Goal: Task Accomplishment & Management: Complete application form

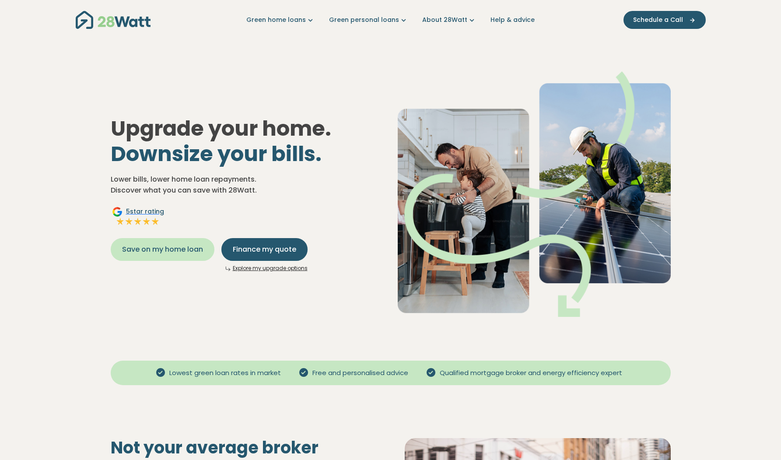
click at [169, 253] on span "Save on my home loan" at bounding box center [162, 249] width 81 height 10
click at [244, 269] on link "Explore my upgrade options" at bounding box center [270, 267] width 75 height 7
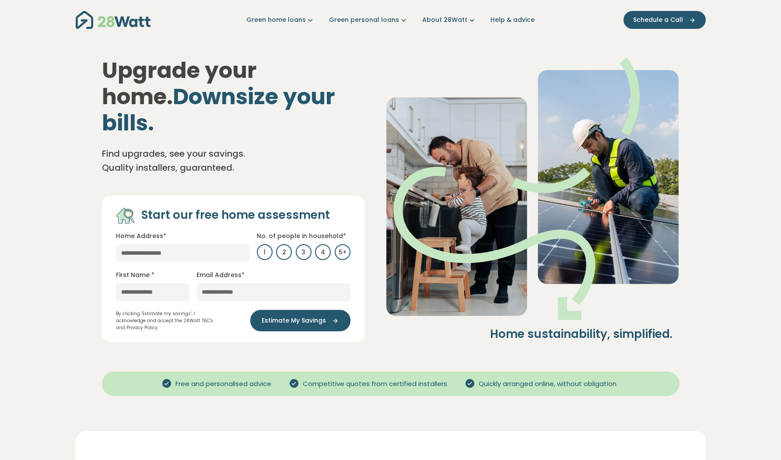
click at [306, 135] on div "Upgrade your home. Downsize your bills. Find upgrades, see your savings. Qualit…" at bounding box center [233, 199] width 262 height 284
click at [222, 244] on input "text" at bounding box center [183, 253] width 134 height 18
click at [161, 310] on p "By clicking ‘Estimate my savings’, I acknowledge and accept the 28Watt T&C's an…" at bounding box center [169, 320] width 106 height 21
click at [189, 244] on input "text" at bounding box center [183, 253] width 134 height 18
click at [206, 262] on link "[STREET_ADDRESS]" at bounding box center [175, 270] width 119 height 17
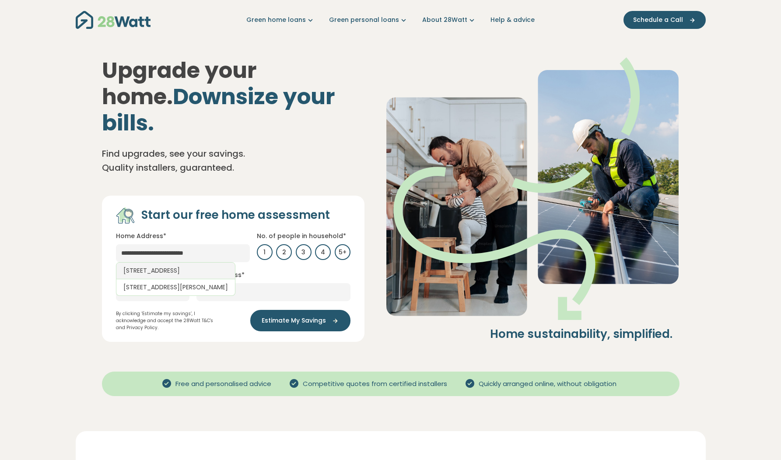
type input "**********"
type input "********"
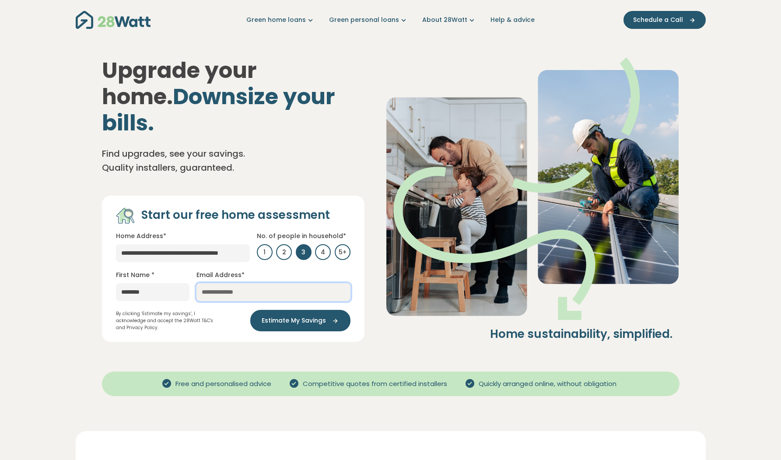
click at [236, 283] on input "email" at bounding box center [273, 292] width 154 height 18
type input "**********"
click at [384, 306] on div "**********" at bounding box center [390, 199] width 577 height 284
click at [339, 310] on button "Estimate My Savings" at bounding box center [300, 320] width 100 height 21
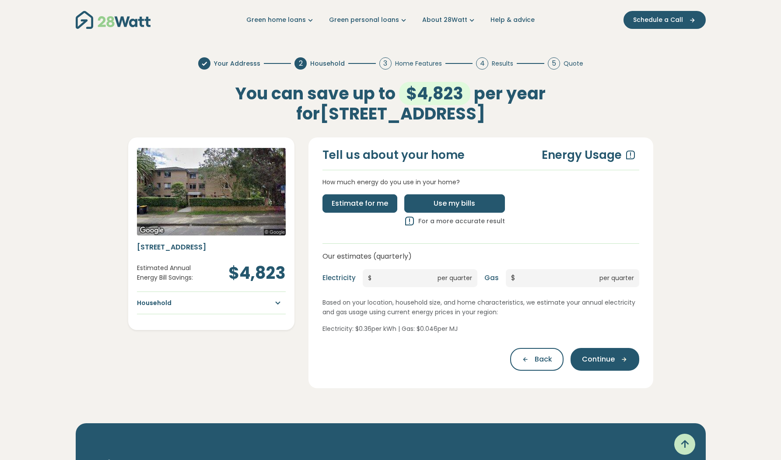
click at [427, 201] on button "Use my bills" at bounding box center [454, 203] width 101 height 18
type input "*"
click at [396, 278] on input "*" at bounding box center [404, 278] width 66 height 18
type input "***"
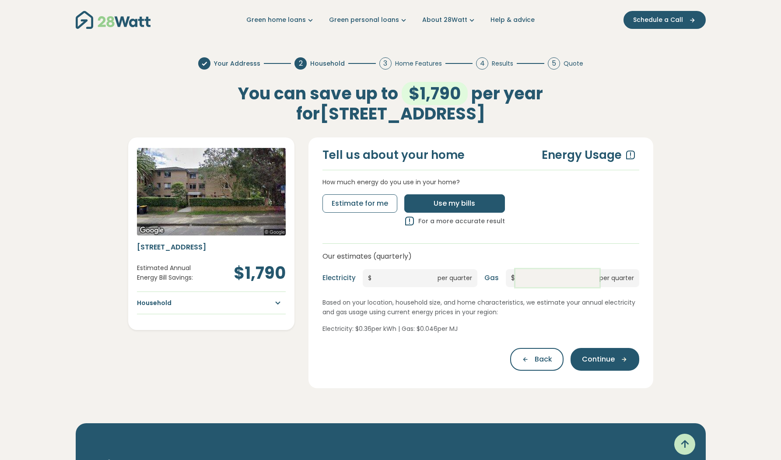
click at [533, 278] on input "*" at bounding box center [557, 278] width 84 height 18
type input "***"
click at [682, 306] on div "Your Addresss 2 Household 3 Home Features 4 Results 5 Quote You can save up to …" at bounding box center [391, 223] width 630 height 366
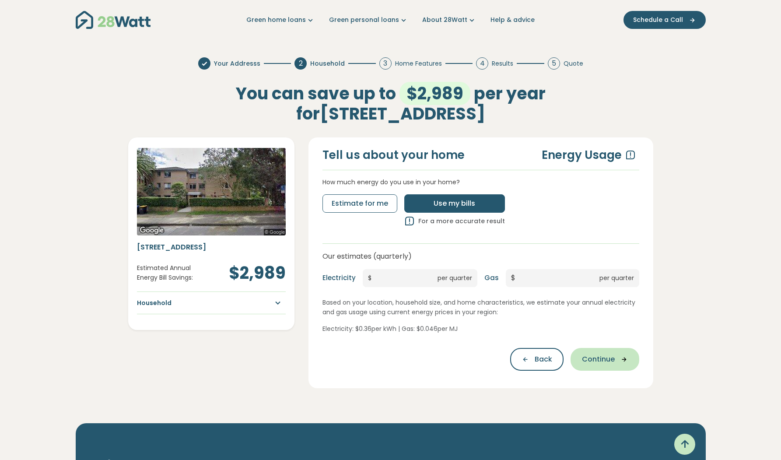
click at [606, 359] on span "Continue" at bounding box center [598, 359] width 33 height 10
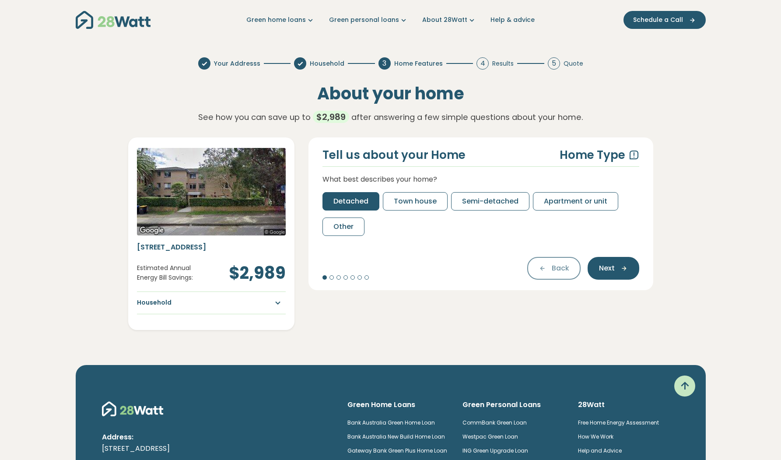
click at [371, 205] on button "Detached" at bounding box center [350, 201] width 57 height 18
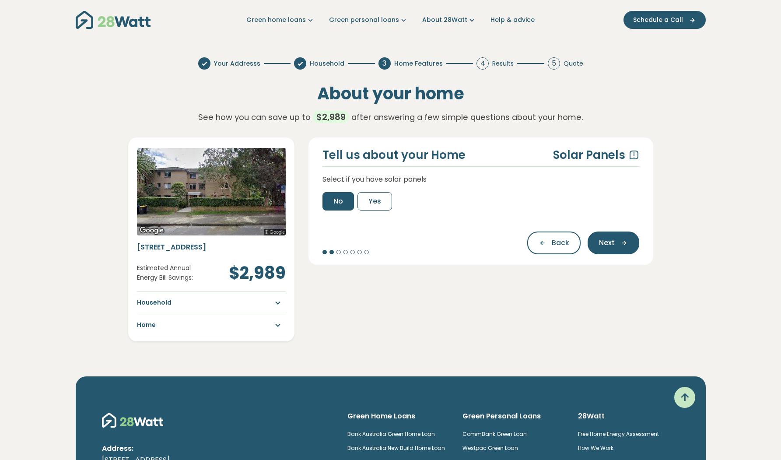
click at [330, 202] on button "No" at bounding box center [337, 201] width 31 height 18
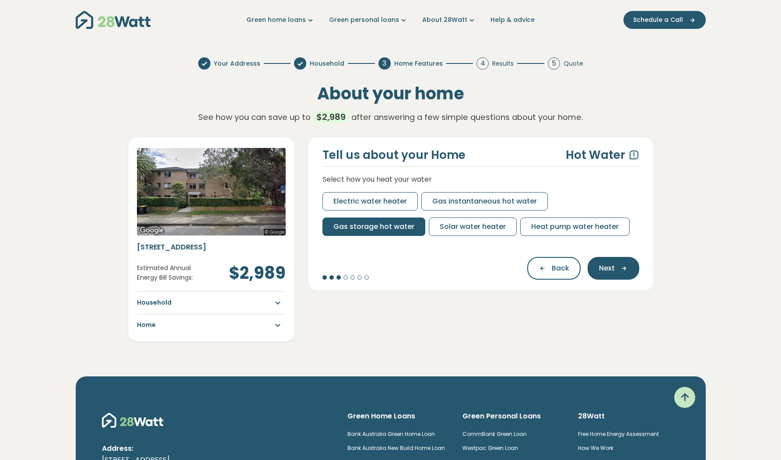
click at [357, 228] on span "Gas storage hot water" at bounding box center [373, 226] width 81 height 10
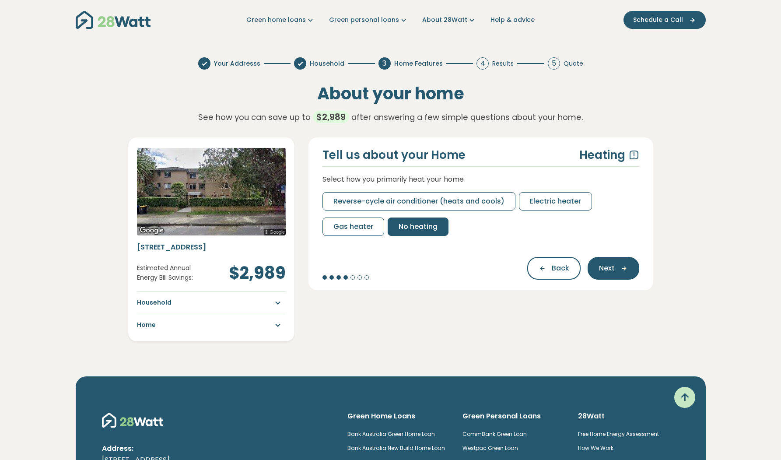
click at [416, 230] on span "No heating" at bounding box center [417, 226] width 39 height 10
click at [450, 230] on span "No cooling" at bounding box center [462, 226] width 38 height 10
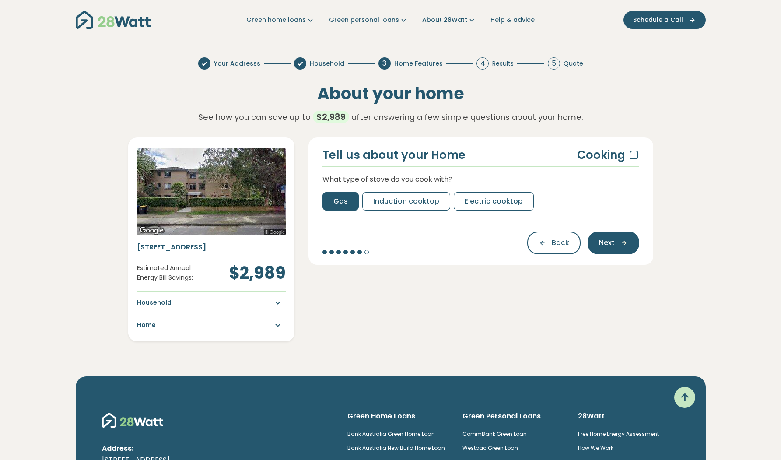
click at [351, 204] on button "Gas" at bounding box center [340, 201] width 36 height 18
click at [347, 200] on button "No" at bounding box center [337, 201] width 31 height 18
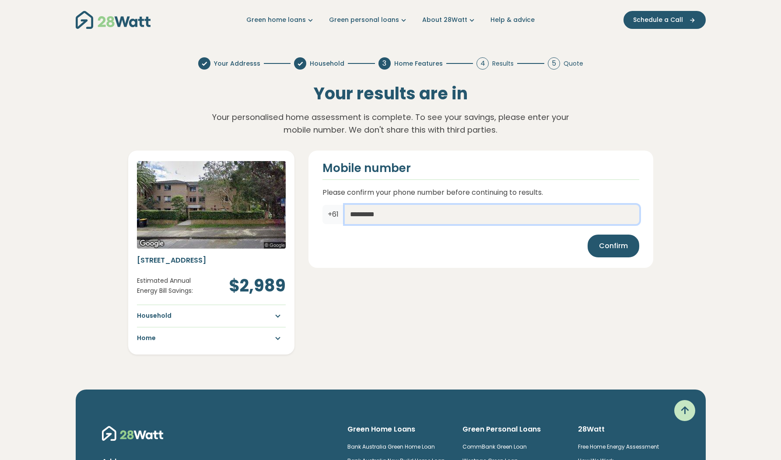
click at [430, 217] on input "*********" at bounding box center [492, 214] width 294 height 19
click at [595, 249] on button "Confirm" at bounding box center [613, 245] width 52 height 23
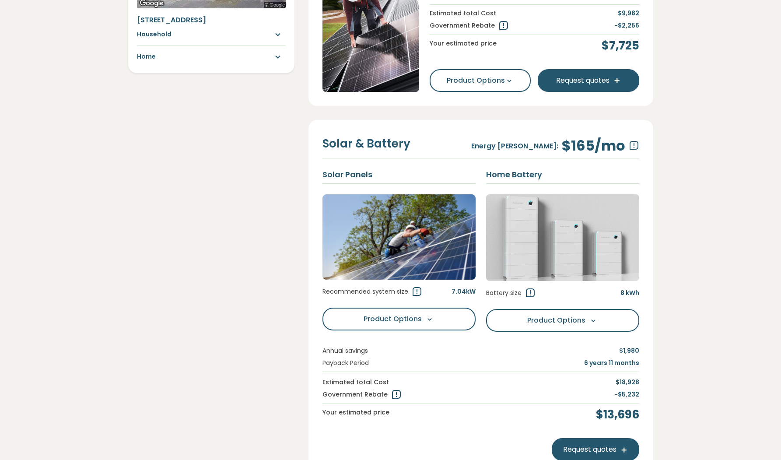
scroll to position [236, 0]
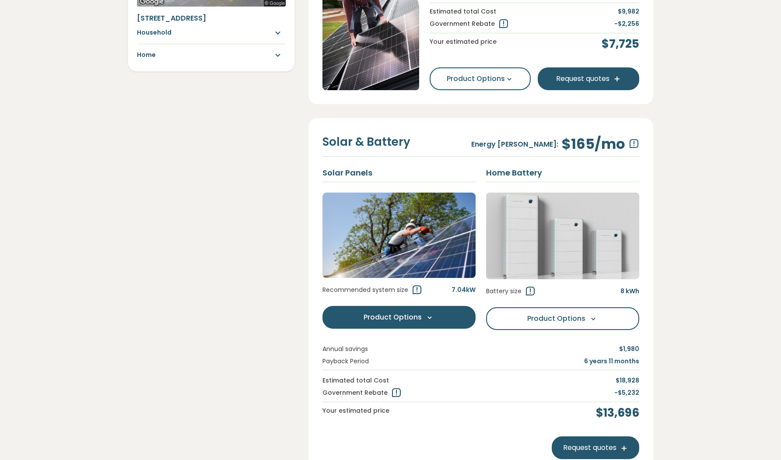
click at [454, 311] on button "Product Options Options" at bounding box center [398, 317] width 153 height 23
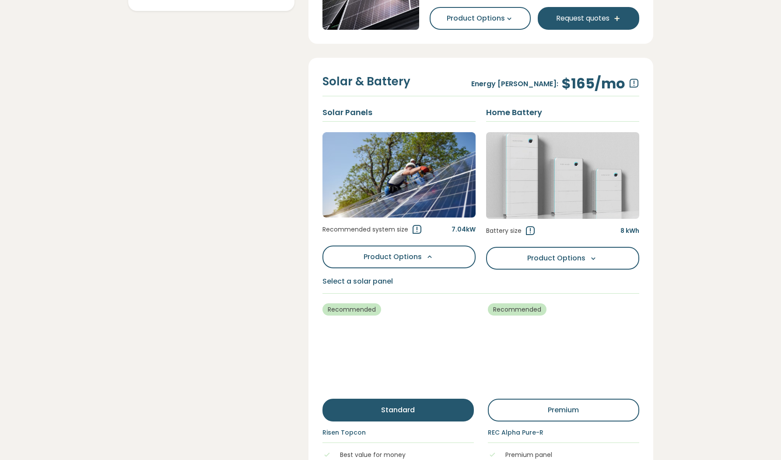
scroll to position [342, 0]
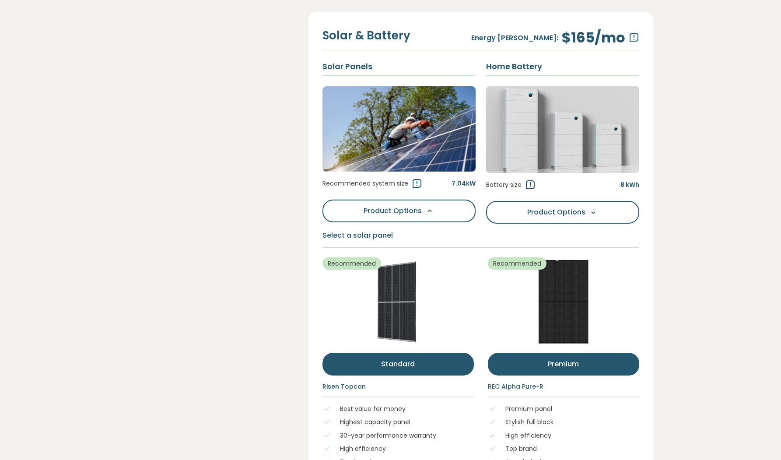
click at [541, 365] on button "premium" at bounding box center [563, 364] width 151 height 23
click at [458, 362] on button "Standard" at bounding box center [397, 364] width 151 height 23
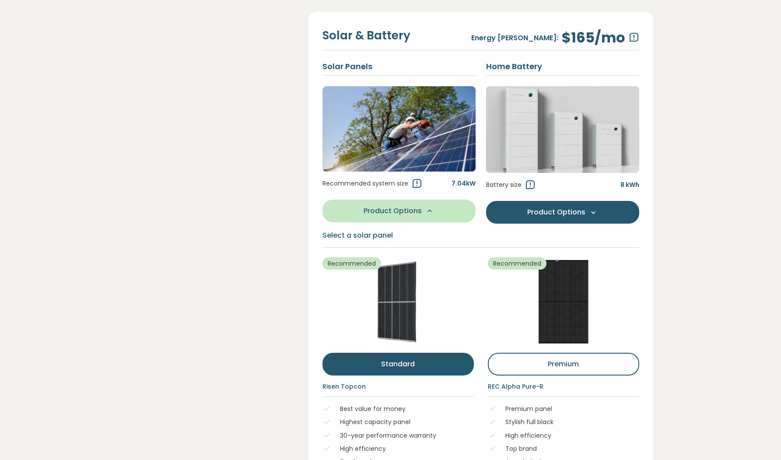
click at [567, 210] on span "Product Options" at bounding box center [556, 212] width 58 height 10
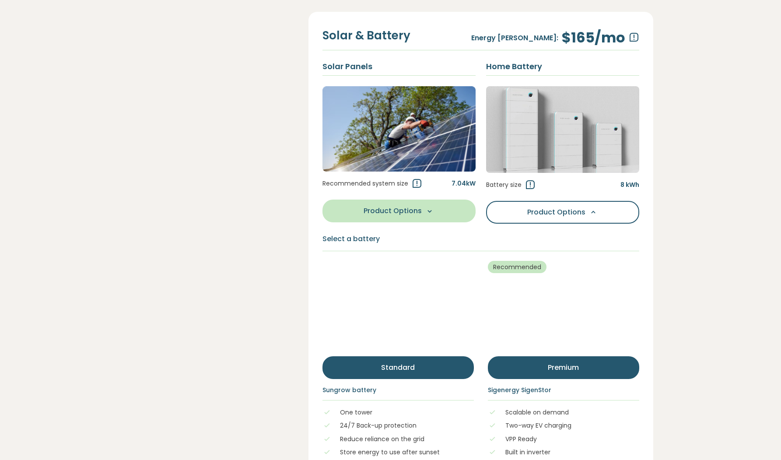
click at [446, 363] on button "Standard" at bounding box center [397, 367] width 151 height 23
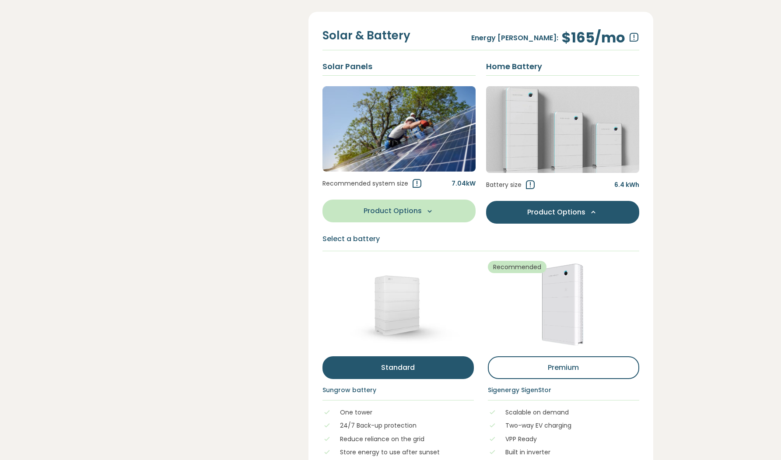
click at [589, 203] on button "Product Options Options" at bounding box center [562, 212] width 153 height 23
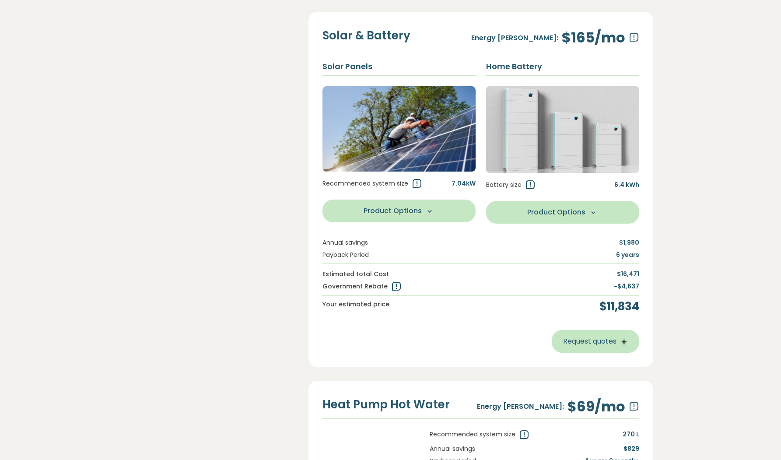
click at [579, 337] on button "Request quotes" at bounding box center [595, 341] width 87 height 23
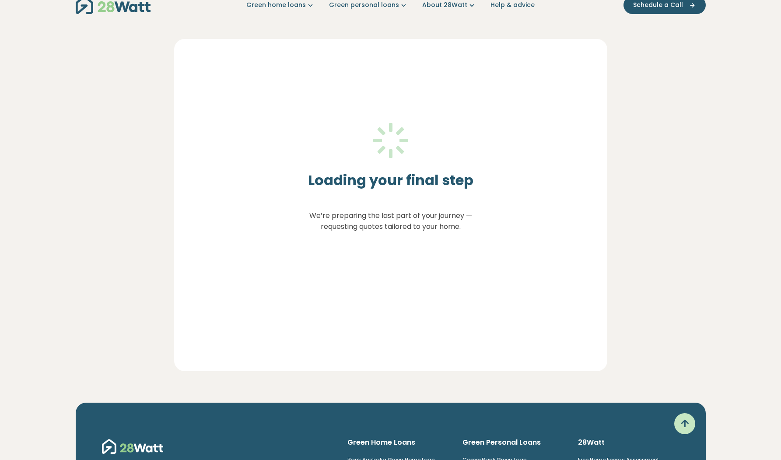
scroll to position [0, 0]
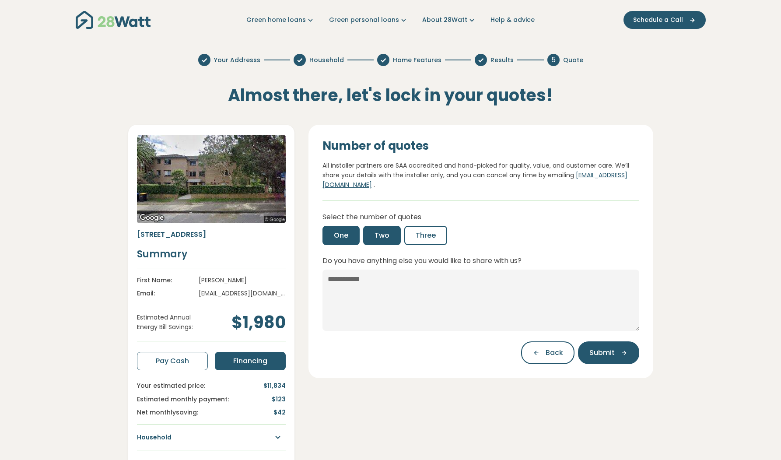
click at [389, 233] on button "Two" at bounding box center [382, 235] width 38 height 19
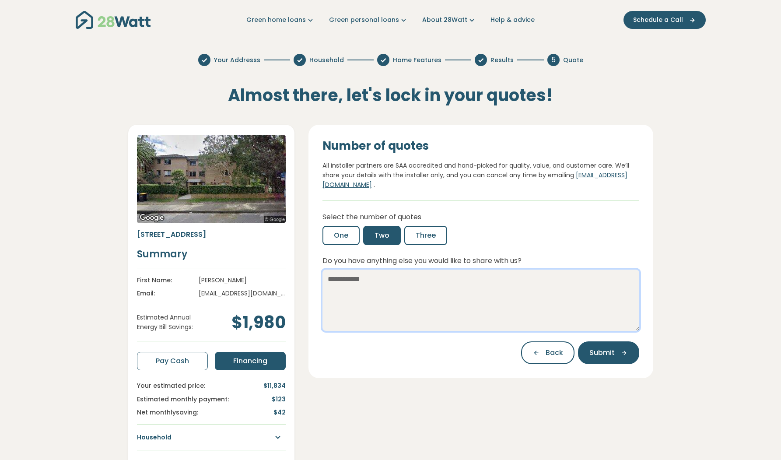
click at [382, 275] on textarea "Do you have anything else you would like to share with us?" at bounding box center [480, 299] width 317 height 61
type textarea "**********"
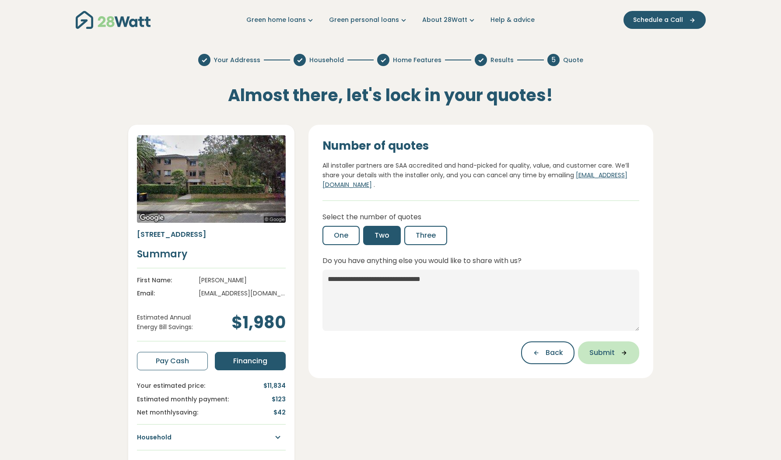
click at [603, 348] on span "Submit" at bounding box center [601, 352] width 25 height 10
